Goal: Transaction & Acquisition: Purchase product/service

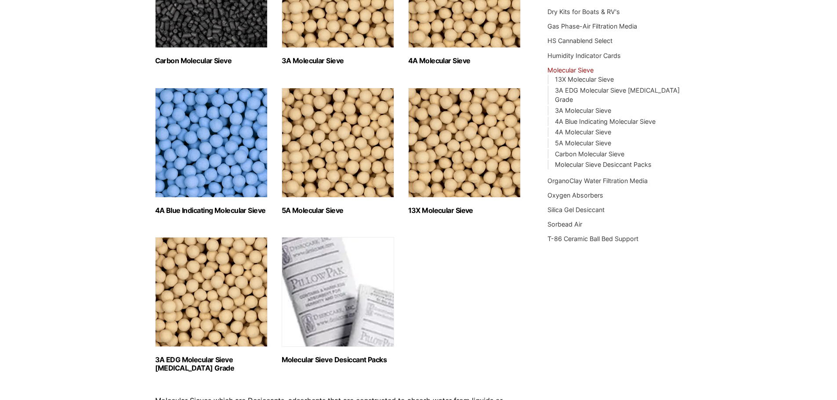
scroll to position [264, 0]
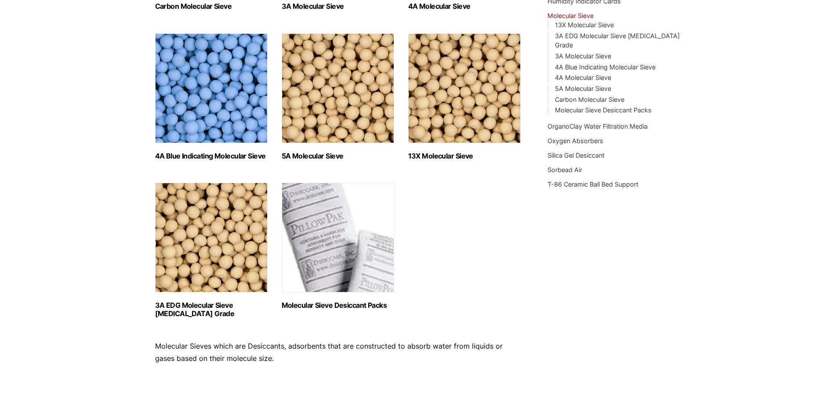
click img "Visit product category Molecular Sieve Desiccant Packs"
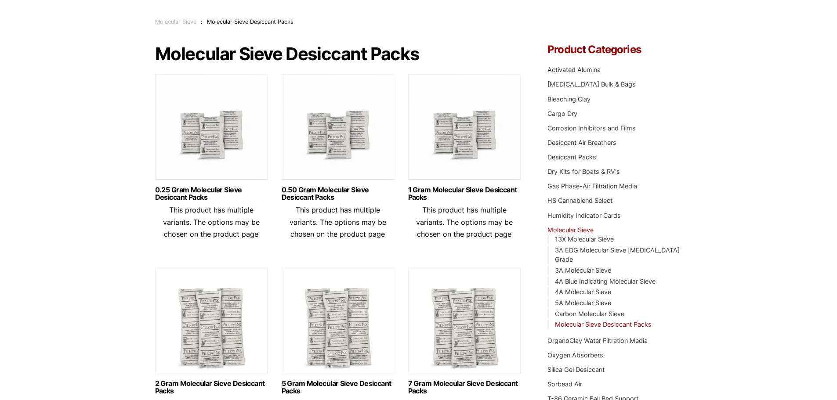
scroll to position [88, 0]
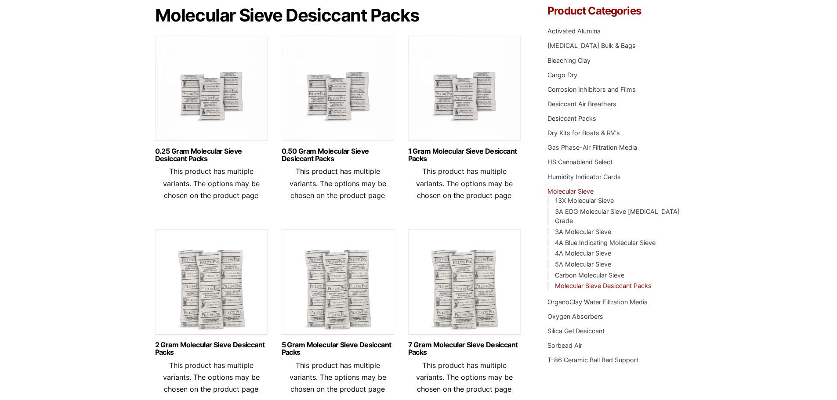
click at [357, 101] on img at bounding box center [338, 91] width 112 height 110
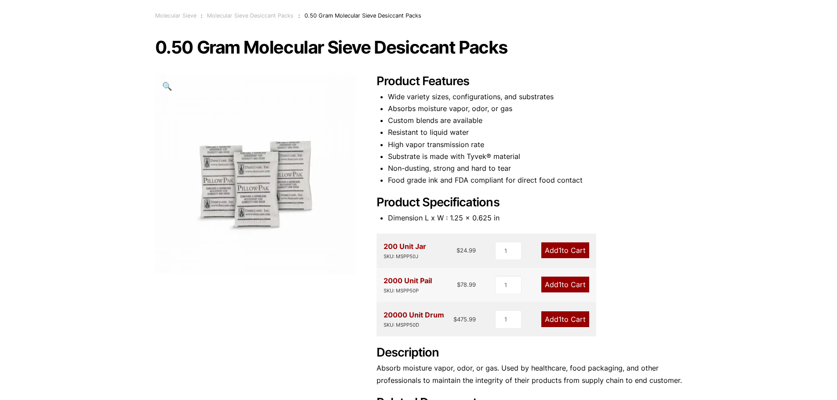
scroll to position [88, 0]
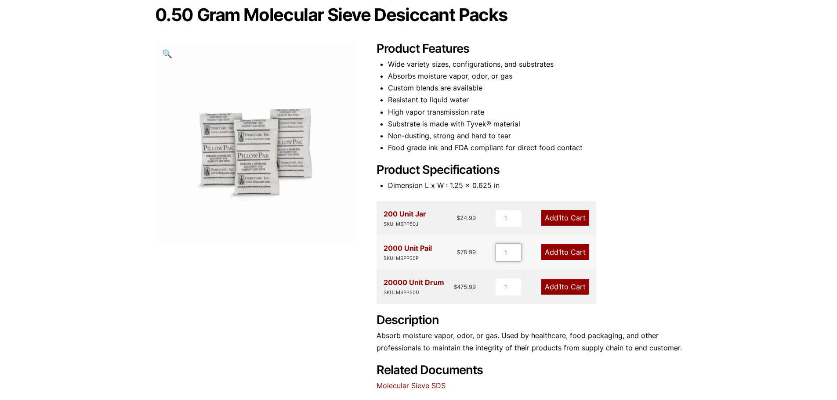
click at [511, 253] on input "1" at bounding box center [508, 252] width 26 height 18
type input "3"
click at [557, 255] on span "3" at bounding box center [559, 252] width 4 height 9
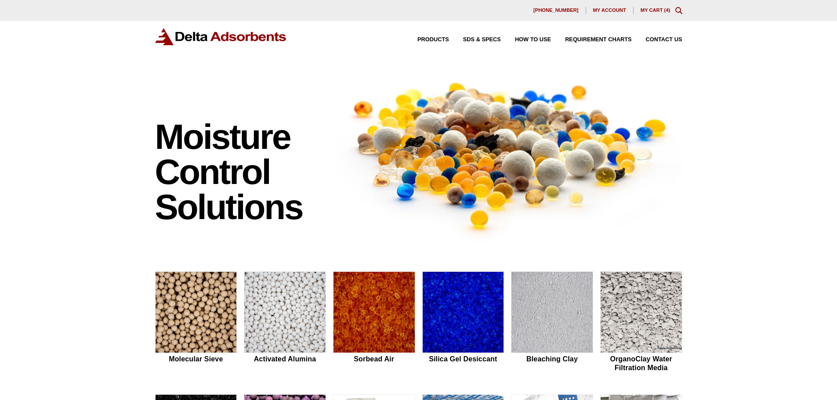
click at [657, 7] on link "My Cart ( 4 )" at bounding box center [655, 9] width 30 height 5
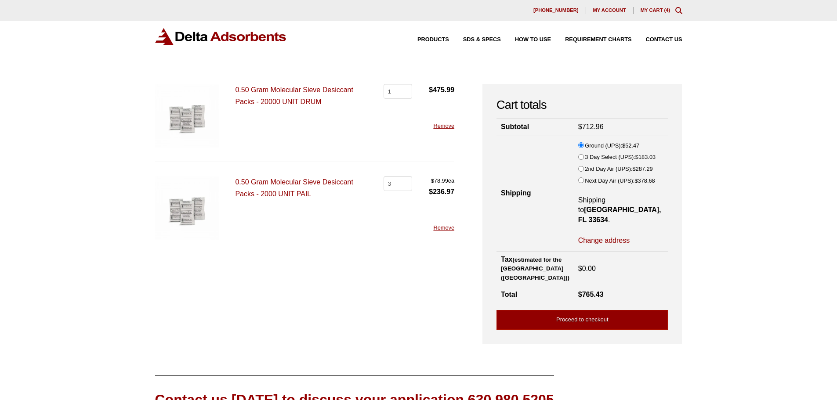
click at [443, 126] on link "Remove" at bounding box center [443, 126] width 21 height 7
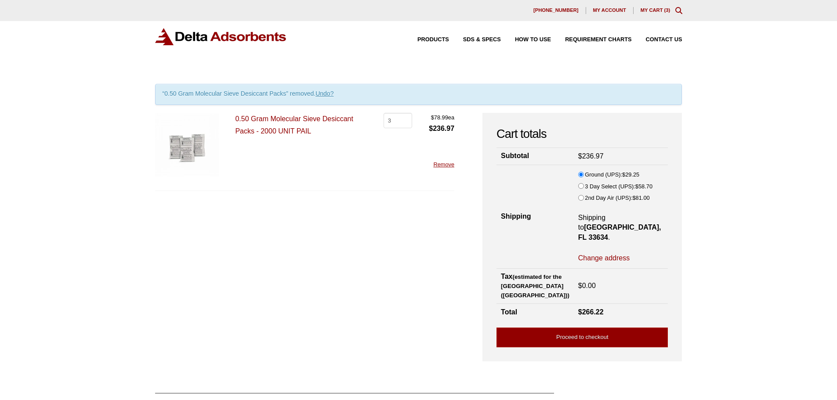
click at [273, 121] on link "0.50 Gram Molecular Sieve Desiccant Packs - 2000 UNIT PAIL" at bounding box center [294, 124] width 118 height 19
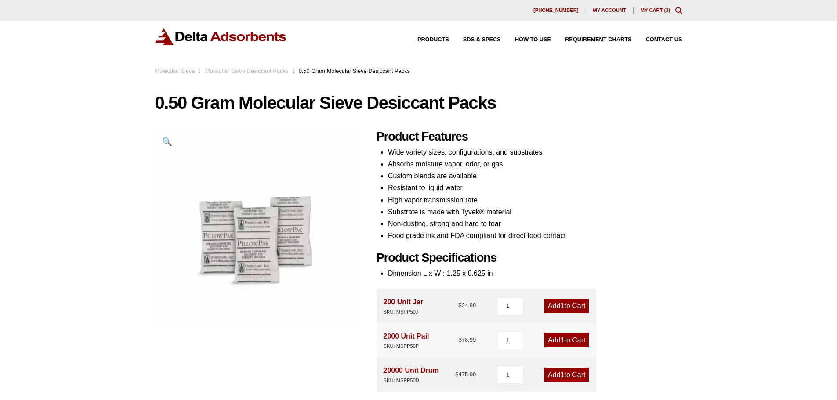
click at [652, 36] on div "Products SDS & SPECS How to Use Requirement Charts Contact Us" at bounding box center [543, 39] width 286 height 13
click at [658, 41] on span "Contact Us" at bounding box center [664, 40] width 36 height 6
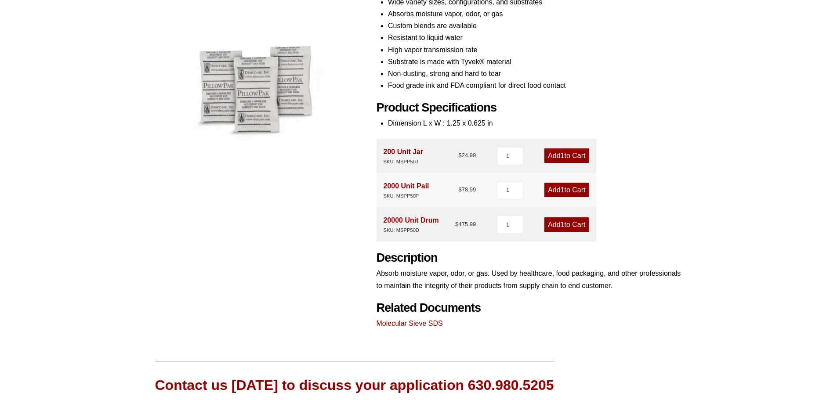
scroll to position [88, 0]
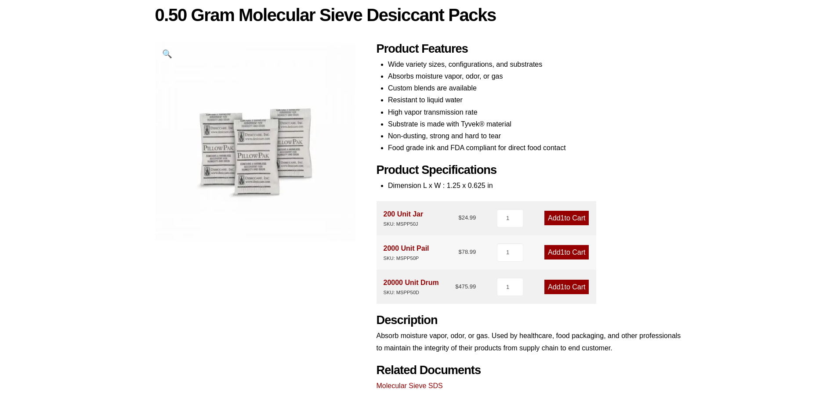
click at [564, 215] on link "Add 1 to Cart" at bounding box center [566, 218] width 44 height 14
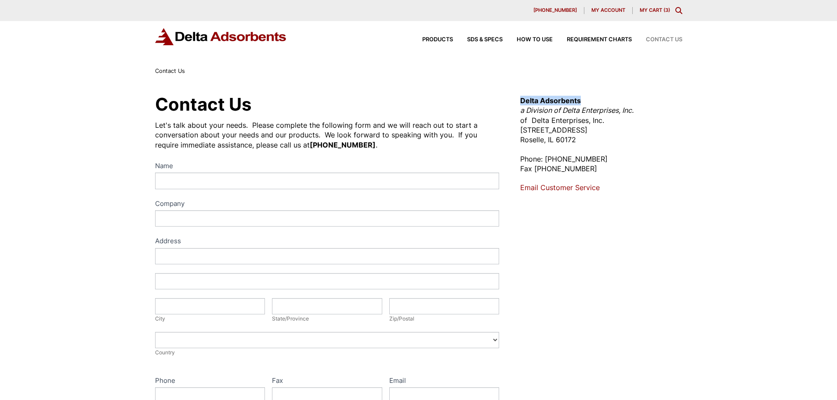
drag, startPoint x: 585, startPoint y: 99, endPoint x: 540, endPoint y: 99, distance: 45.2
click at [518, 101] on div "Contact Us Let's talk about your needs. Please complete the following form and …" at bounding box center [419, 317] width 548 height 451
copy strong "Delta Adsorbents"
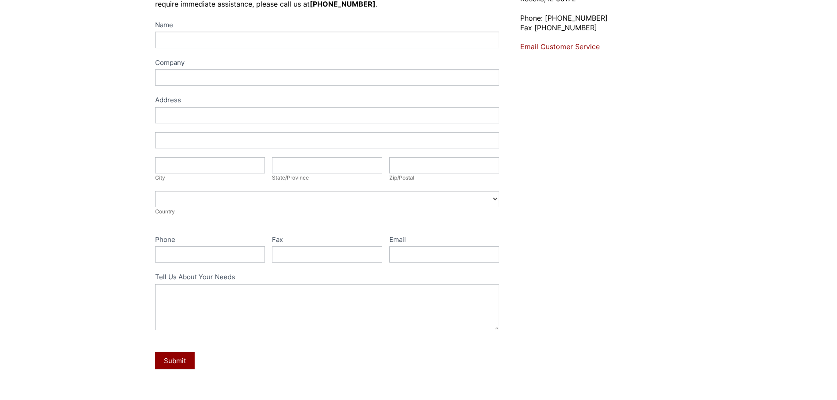
scroll to position [353, 0]
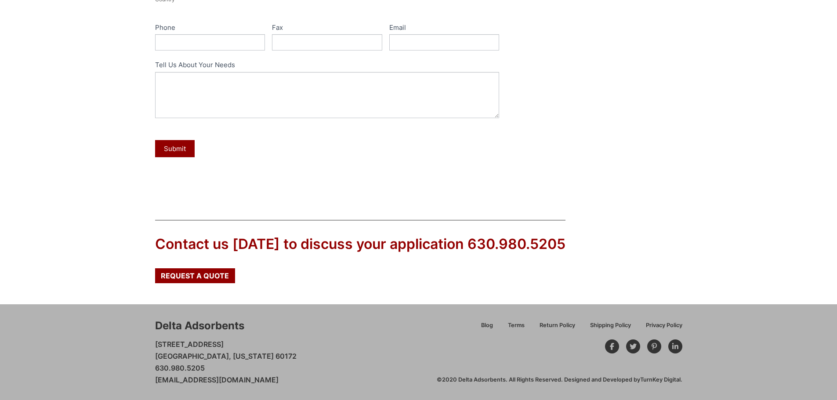
drag, startPoint x: 843, startPoint y: 117, endPoint x: 159, endPoint y: 377, distance: 731.7
click at [155, 380] on div "Delta Adsorbents 28 Congress Circle W. Roselle, Illinois 60172 630.980.5205 cus…" at bounding box center [296, 352] width 282 height 68
copy link "[EMAIL_ADDRESS][DOMAIN_NAME]"
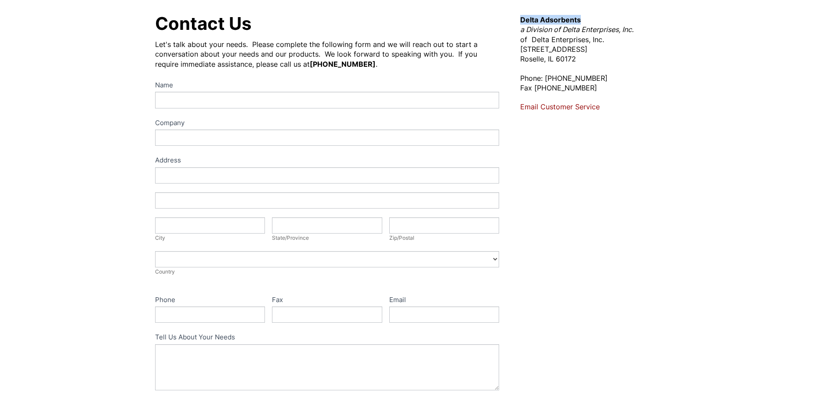
scroll to position [0, 0]
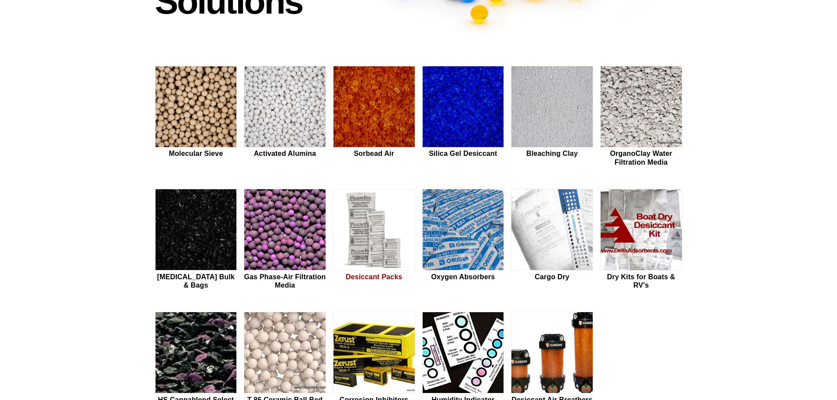
scroll to position [264, 0]
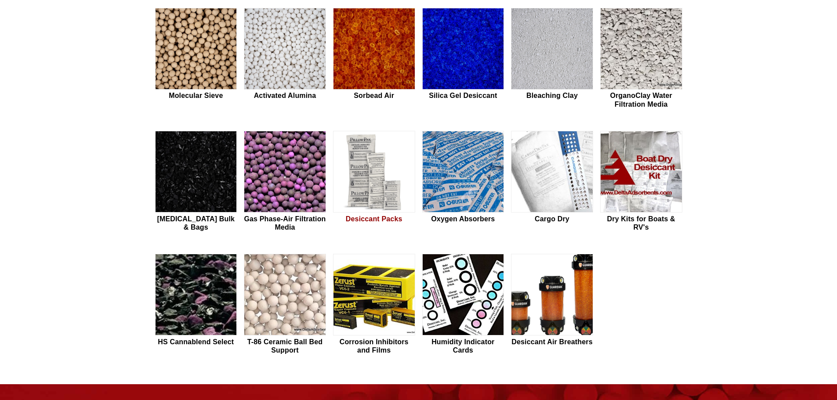
click at [380, 188] on img at bounding box center [373, 172] width 81 height 82
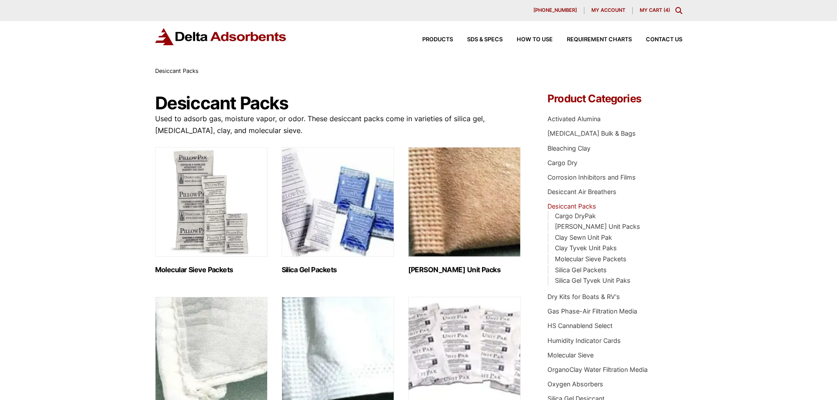
click at [193, 224] on img "Visit product category Molecular Sieve Packets" at bounding box center [211, 202] width 112 height 110
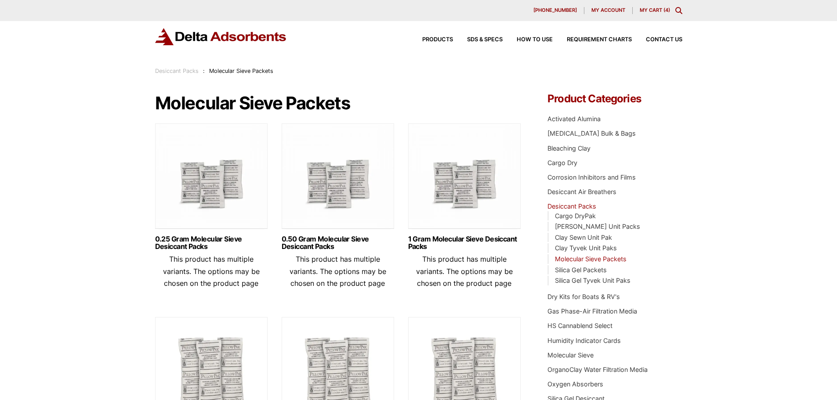
click at [332, 181] on img at bounding box center [338, 178] width 112 height 110
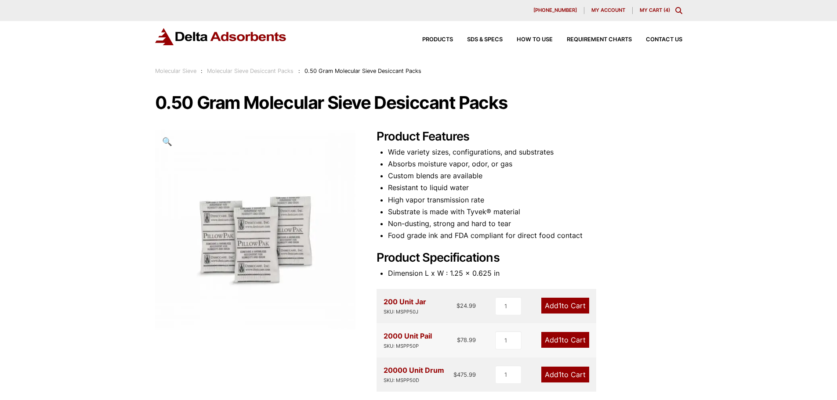
click at [658, 11] on link "My Cart ( 4 )" at bounding box center [655, 10] width 30 height 6
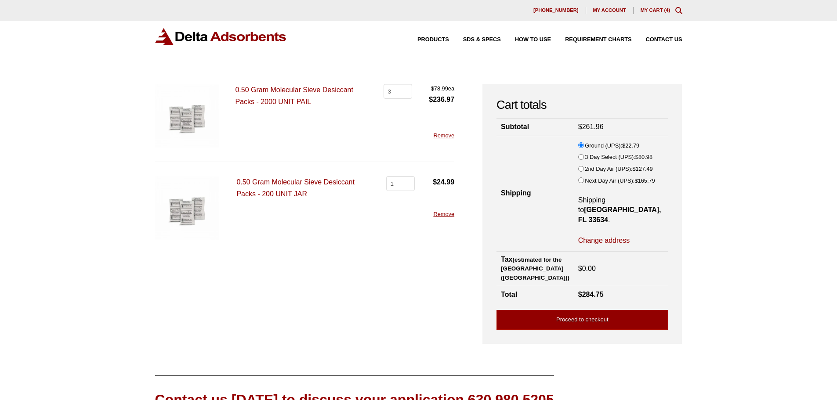
click at [279, 91] on link "0.50 Gram Molecular Sieve Desiccant Packs - 2000 UNIT PAIL" at bounding box center [294, 95] width 118 height 19
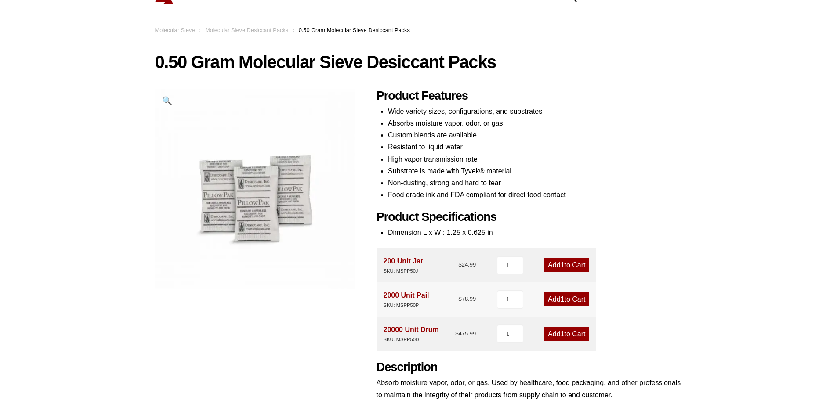
scroll to position [88, 0]
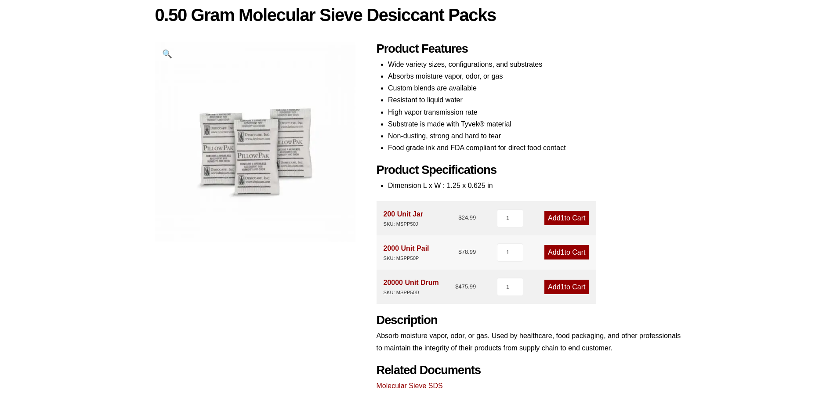
click at [698, 162] on div "Our website has detected that you are using an outdated browser that will preve…" at bounding box center [418, 257] width 837 height 691
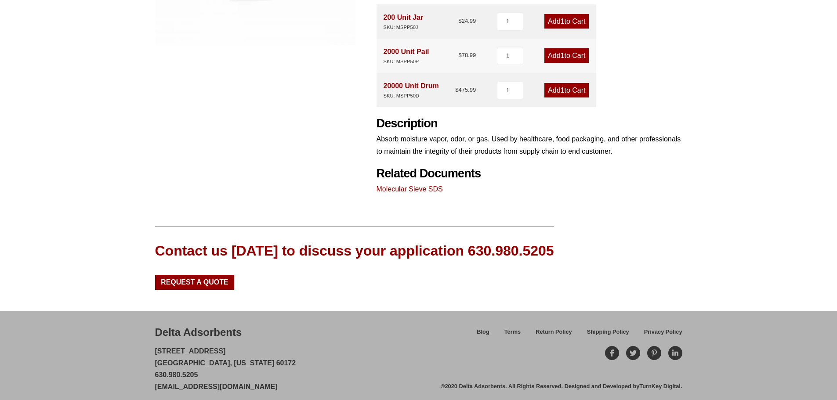
scroll to position [291, 0]
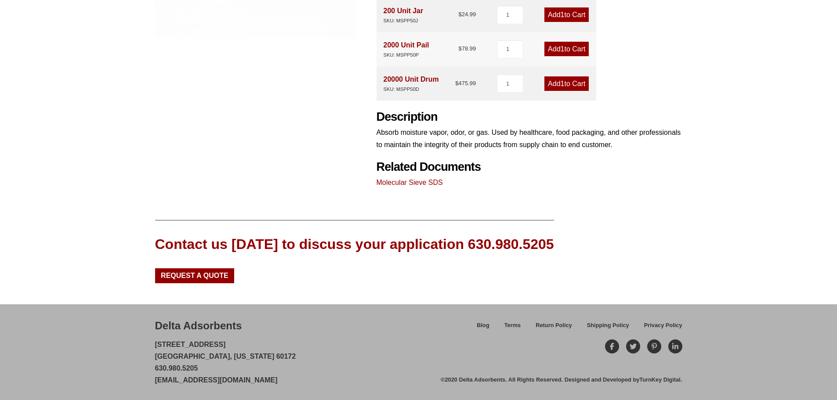
click at [436, 181] on link "Molecular Sieve SDS" at bounding box center [409, 182] width 66 height 7
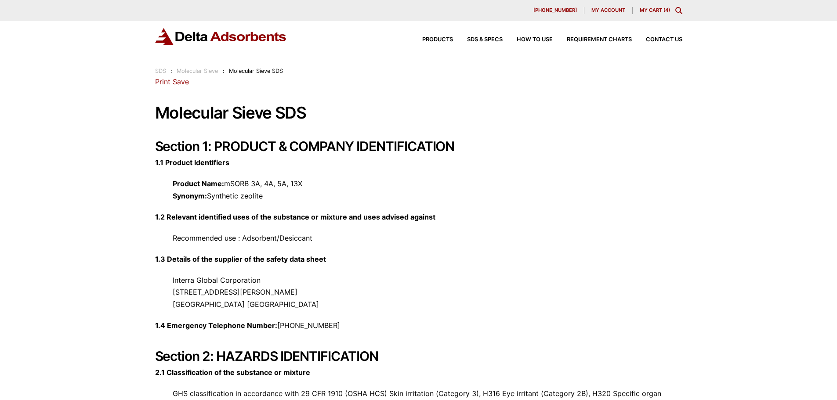
click at [182, 81] on link "Save" at bounding box center [181, 81] width 16 height 9
